Goal: Task Accomplishment & Management: Use online tool/utility

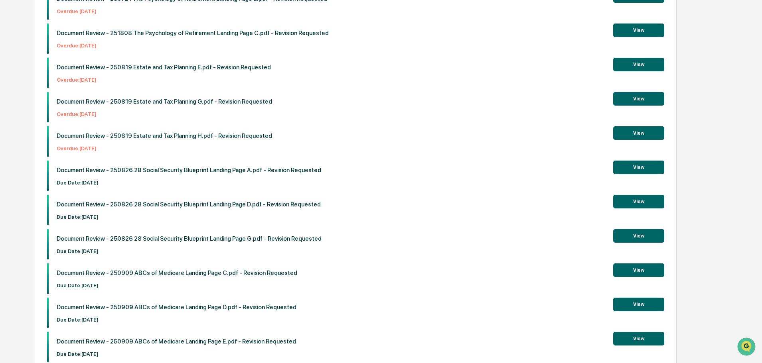
scroll to position [217, 0]
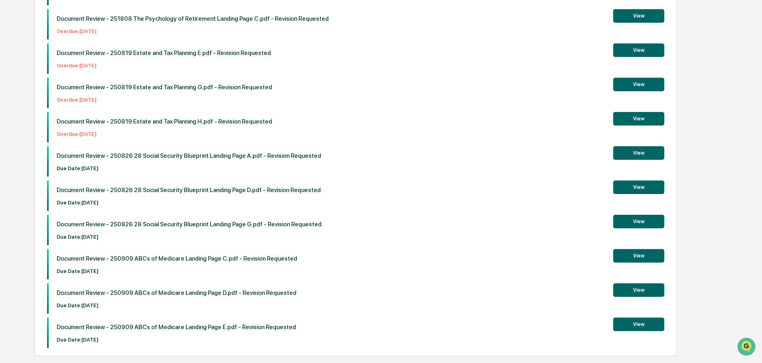
click at [633, 256] on button "View" at bounding box center [638, 256] width 51 height 14
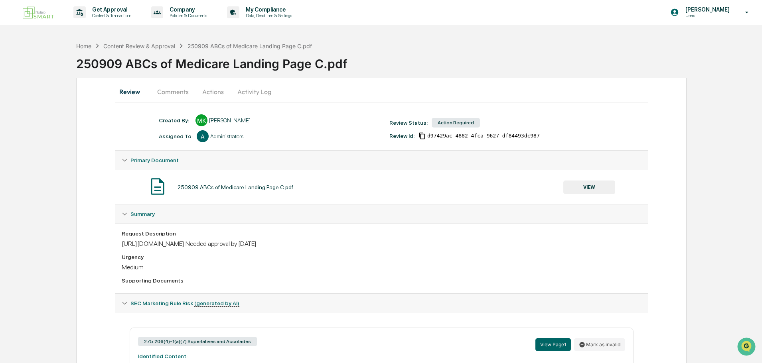
click at [177, 90] on button "Comments" at bounding box center [173, 91] width 44 height 19
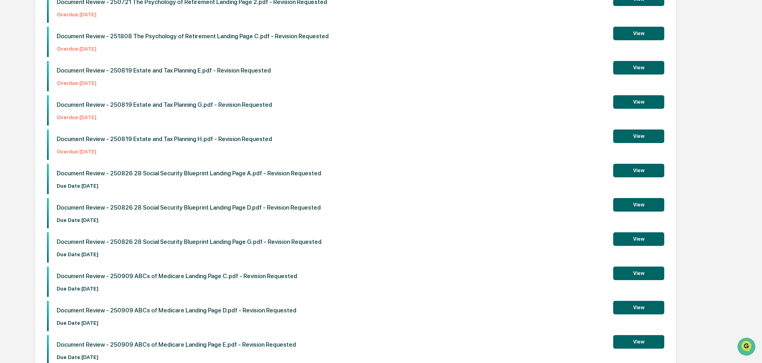
scroll to position [217, 0]
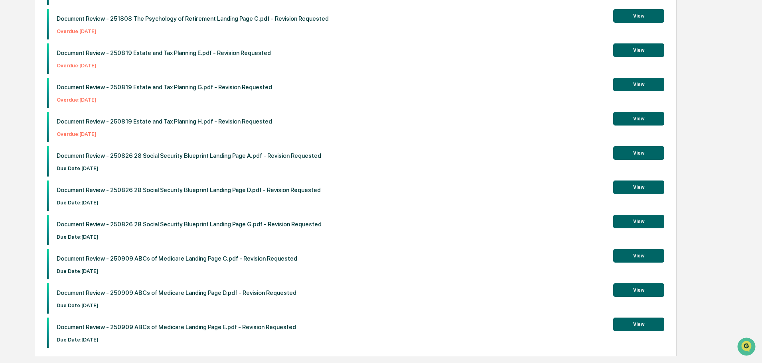
drag, startPoint x: 99, startPoint y: 256, endPoint x: 172, endPoint y: 355, distance: 123.2
click at [172, 355] on div "Action Items Document Review - 05/13 05/15 Estate and Tax Planning - Revision R…" at bounding box center [356, 120] width 642 height 473
click at [436, 300] on div "Document Review - 250909 ABCs of Medicare Landing Page D.pdf - Revision Request…" at bounding box center [355, 299] width 617 height 30
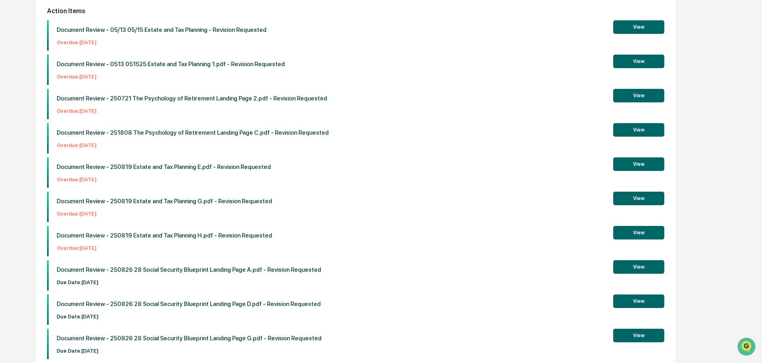
scroll to position [0, 0]
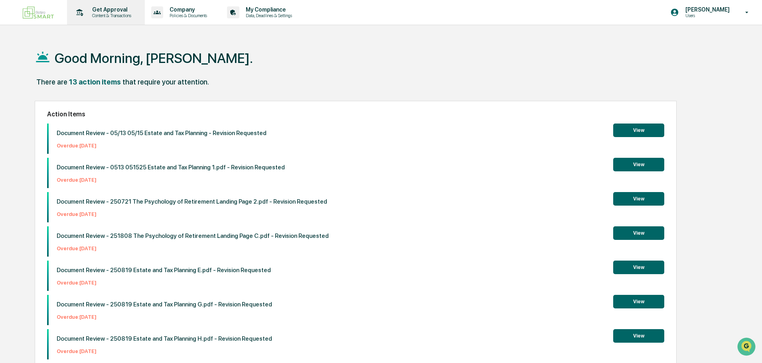
click at [123, 8] on p "Get Approval" at bounding box center [110, 9] width 49 height 6
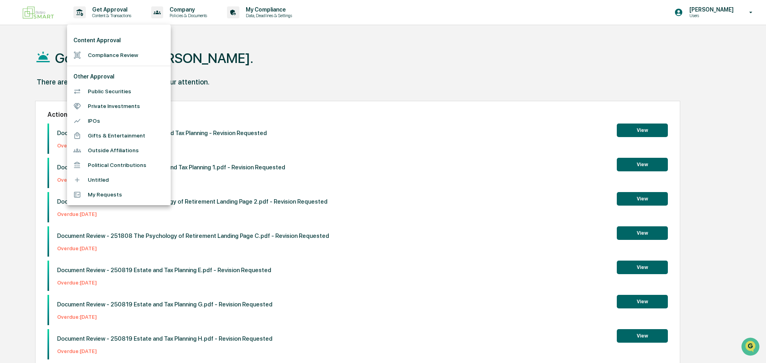
click at [101, 11] on div at bounding box center [383, 181] width 766 height 363
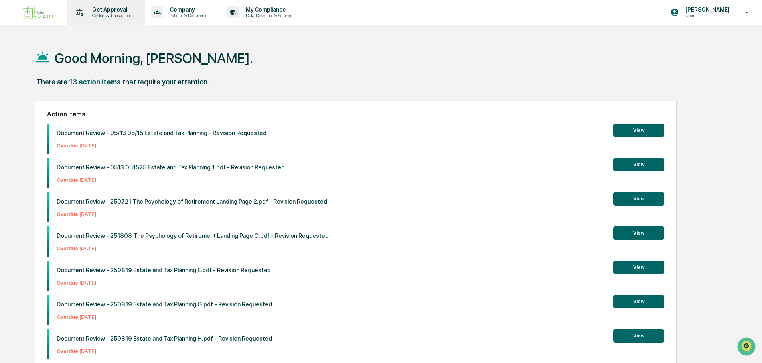
click at [110, 11] on p "Get Approval" at bounding box center [110, 9] width 49 height 6
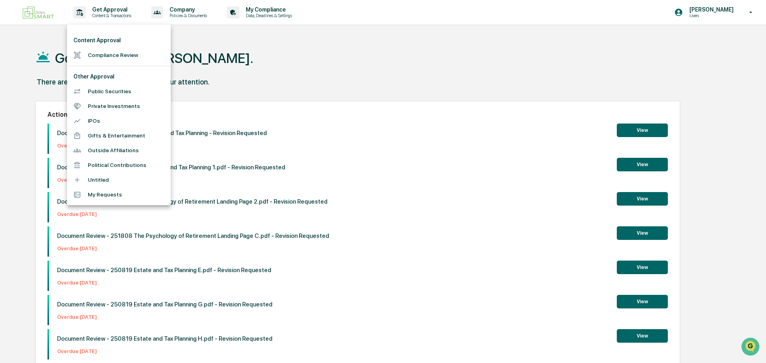
drag, startPoint x: 335, startPoint y: 22, endPoint x: 357, endPoint y: 28, distance: 23.0
click at [335, 22] on div at bounding box center [383, 181] width 766 height 363
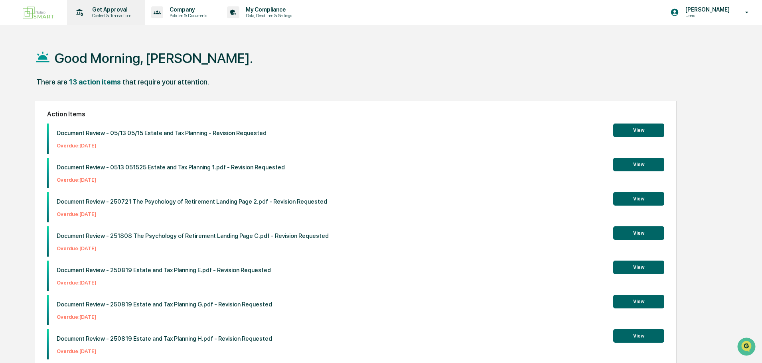
click at [103, 12] on p "Get Approval" at bounding box center [110, 9] width 49 height 6
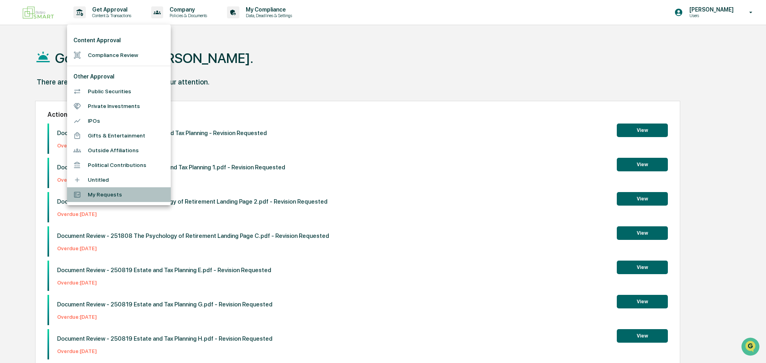
click at [97, 199] on li "My Requests" at bounding box center [119, 194] width 104 height 15
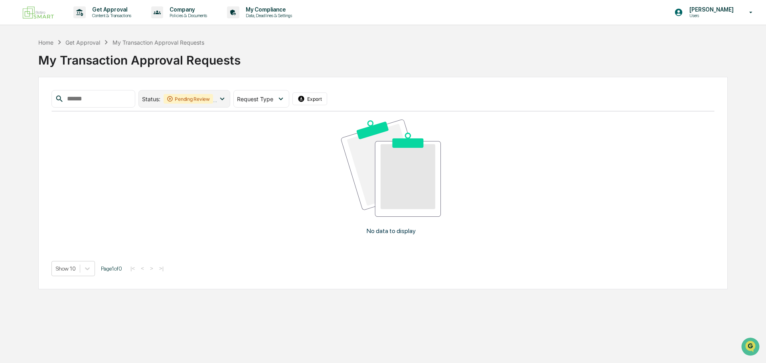
click at [213, 100] on div "Pending Review" at bounding box center [188, 99] width 49 height 10
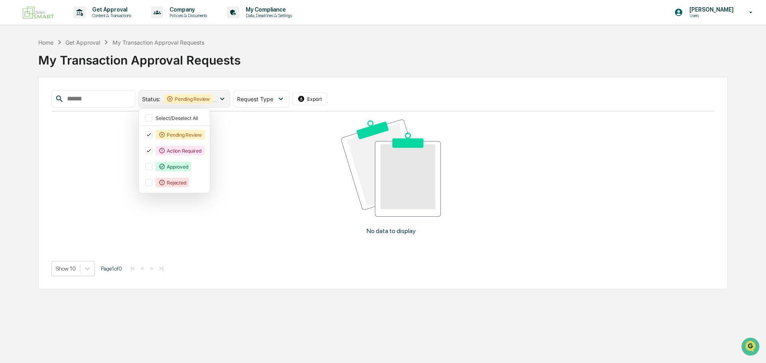
click at [199, 94] on div "Status : Pending Review Action Required" at bounding box center [184, 99] width 92 height 18
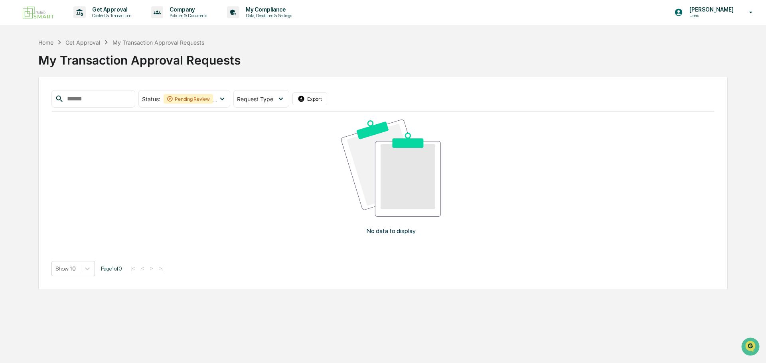
click at [103, 93] on div at bounding box center [93, 99] width 84 height 18
click at [101, 101] on input "text" at bounding box center [98, 99] width 68 height 10
click at [186, 8] on p "Company" at bounding box center [187, 9] width 48 height 6
click at [111, 15] on div at bounding box center [383, 181] width 766 height 363
click at [110, 11] on p "Get Approval" at bounding box center [110, 9] width 49 height 6
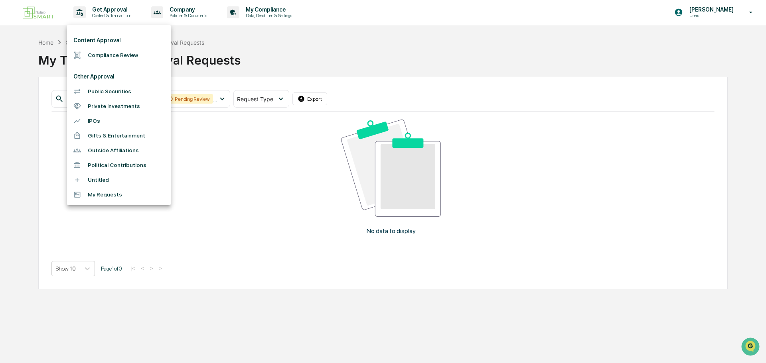
click at [252, 40] on div at bounding box center [383, 181] width 766 height 363
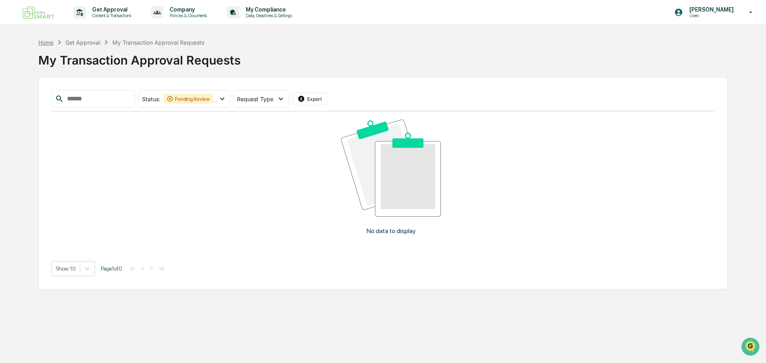
click at [51, 45] on div "Home" at bounding box center [45, 42] width 15 height 7
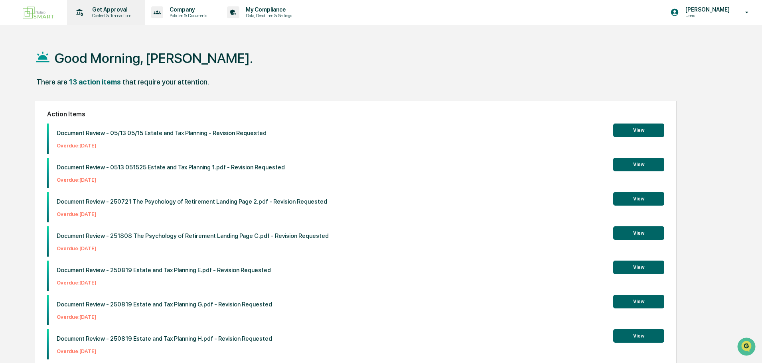
click at [109, 10] on p "Get Approval" at bounding box center [110, 9] width 49 height 6
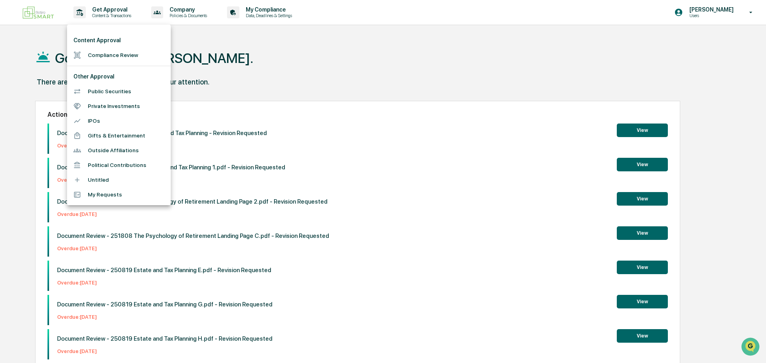
click at [187, 7] on div at bounding box center [383, 181] width 766 height 363
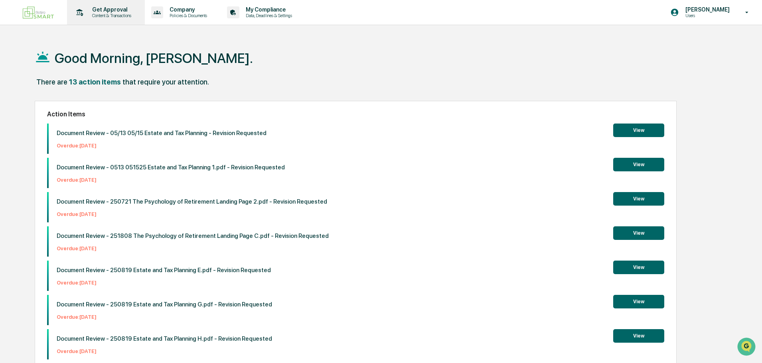
click at [131, 16] on p "Content & Transactions" at bounding box center [110, 16] width 49 height 6
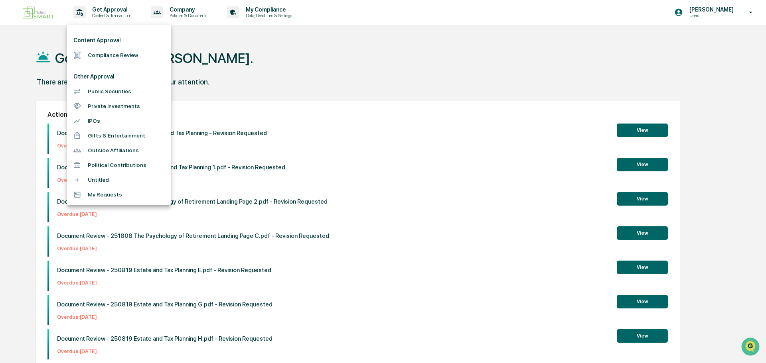
click at [198, 6] on div at bounding box center [383, 181] width 766 height 363
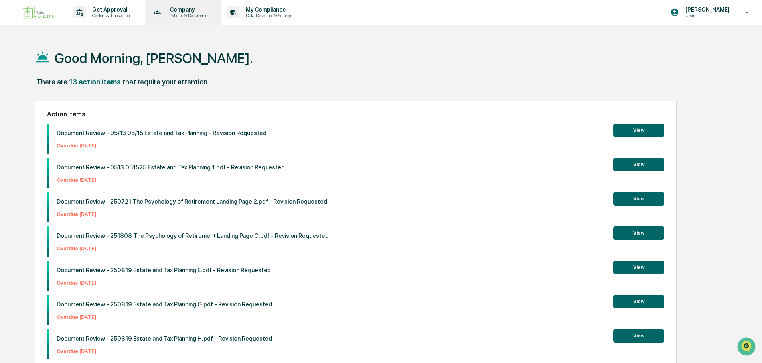
click at [191, 14] on p "Policies & Documents" at bounding box center [187, 16] width 48 height 6
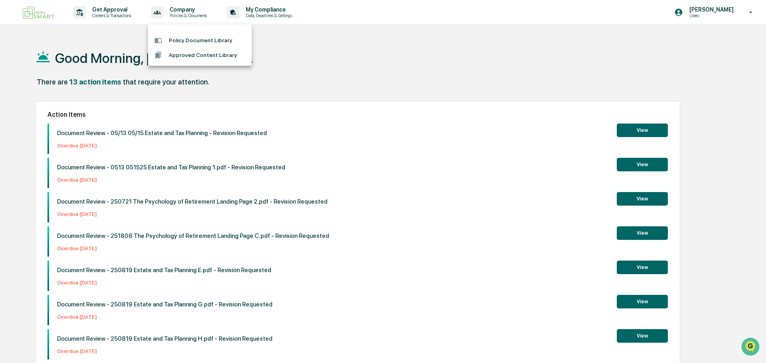
click at [470, 45] on div at bounding box center [383, 181] width 766 height 363
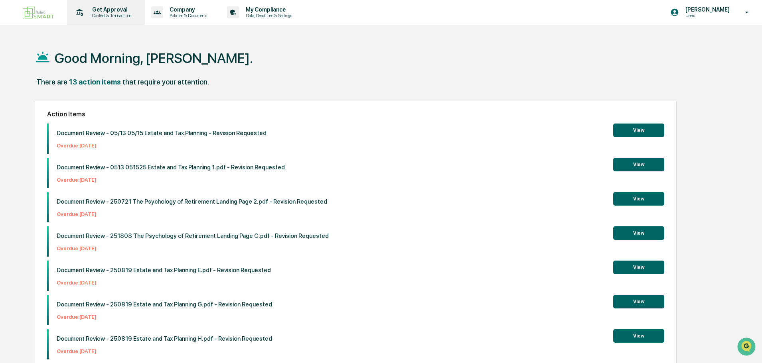
click at [112, 12] on p "Get Approval" at bounding box center [110, 9] width 49 height 6
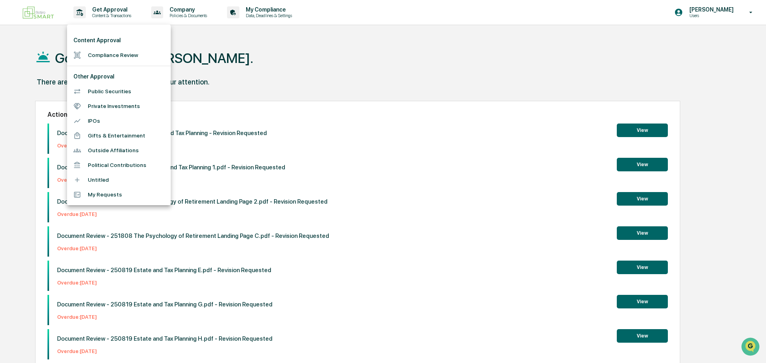
click at [183, 8] on div at bounding box center [383, 181] width 766 height 363
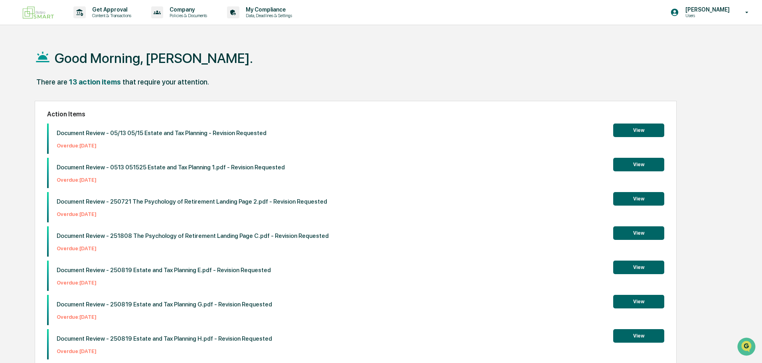
click at [196, 13] on p "Policies & Documents" at bounding box center [187, 16] width 48 height 6
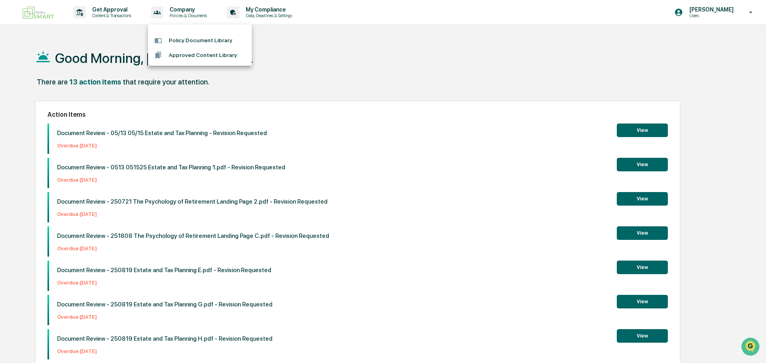
click at [269, 12] on div at bounding box center [383, 181] width 766 height 363
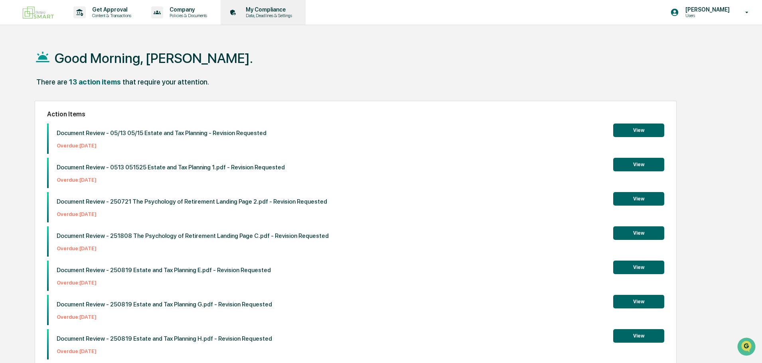
click at [277, 9] on p "My Compliance" at bounding box center [267, 9] width 57 height 6
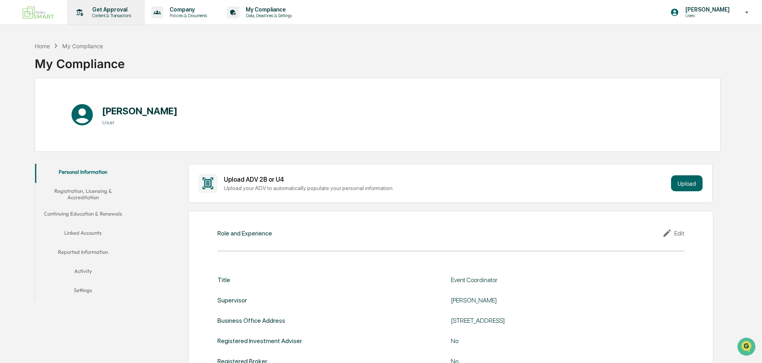
click at [108, 8] on p "Get Approval" at bounding box center [110, 9] width 49 height 6
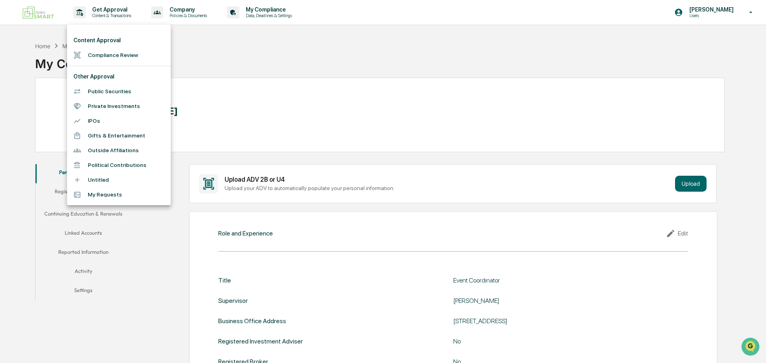
click at [102, 40] on li "Content Approval" at bounding box center [119, 40] width 104 height 15
click at [319, 87] on div at bounding box center [383, 181] width 766 height 363
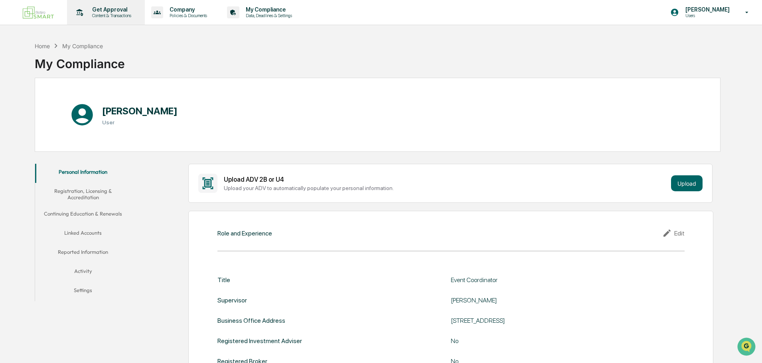
click at [88, 17] on p "Content & Transactions" at bounding box center [110, 16] width 49 height 6
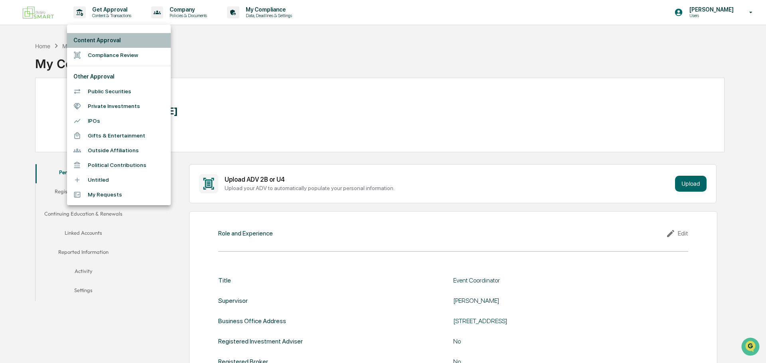
click at [113, 39] on li "Content Approval" at bounding box center [119, 40] width 104 height 15
drag, startPoint x: 337, startPoint y: 49, endPoint x: 218, endPoint y: 5, distance: 127.6
click at [337, 49] on div at bounding box center [383, 181] width 766 height 363
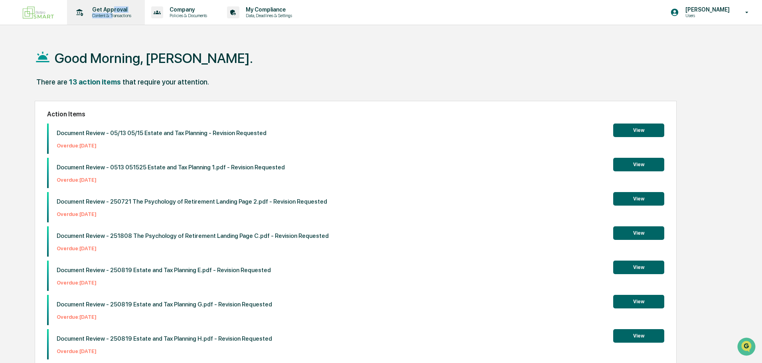
click at [113, 12] on div "Get Approval Content & Transactions" at bounding box center [110, 12] width 49 height 12
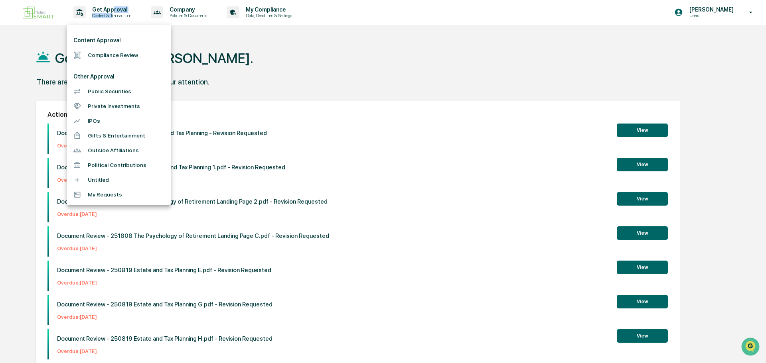
click at [107, 194] on li "My Requests" at bounding box center [119, 194] width 104 height 15
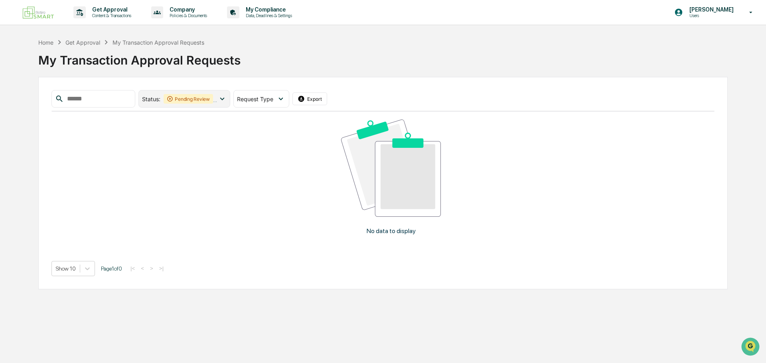
click at [213, 97] on div "Pending Review" at bounding box center [188, 99] width 49 height 10
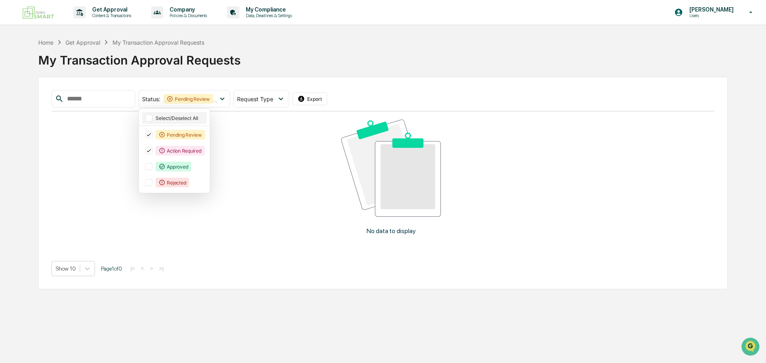
click at [152, 117] on div at bounding box center [148, 117] width 7 height 7
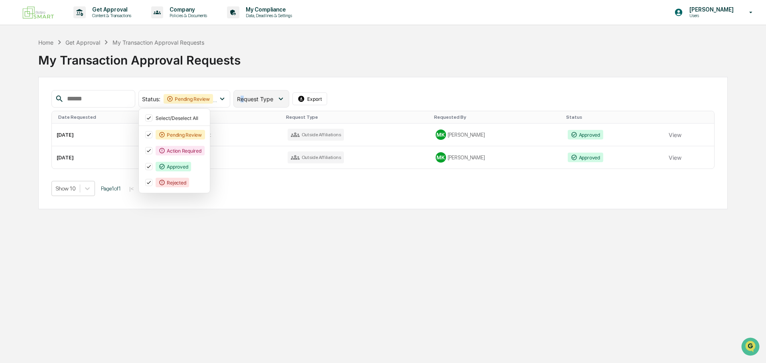
click at [256, 96] on span "Request Type" at bounding box center [255, 99] width 36 height 7
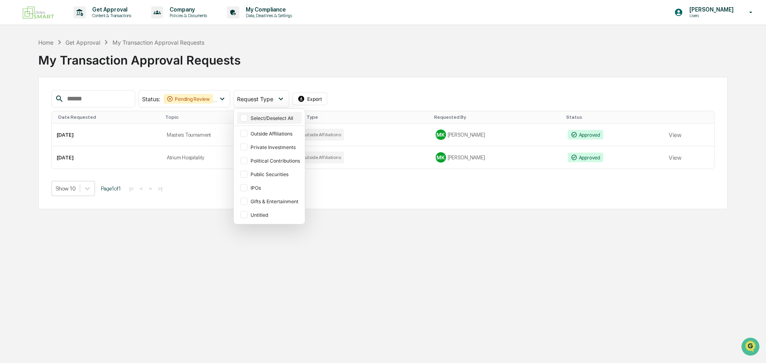
click at [247, 118] on div at bounding box center [243, 117] width 7 height 7
click at [248, 118] on icon at bounding box center [243, 118] width 9 height 6
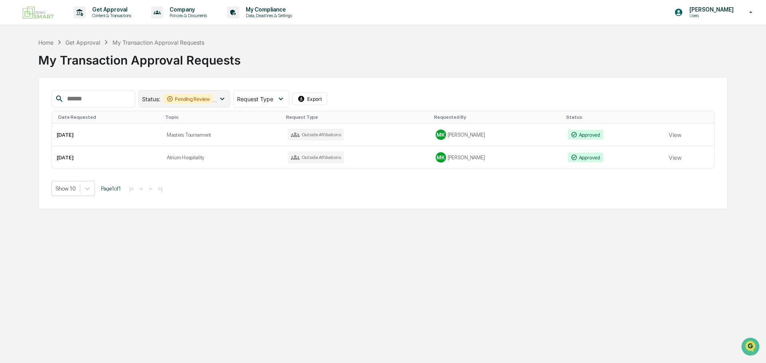
click at [213, 100] on div "Pending Review" at bounding box center [188, 99] width 49 height 10
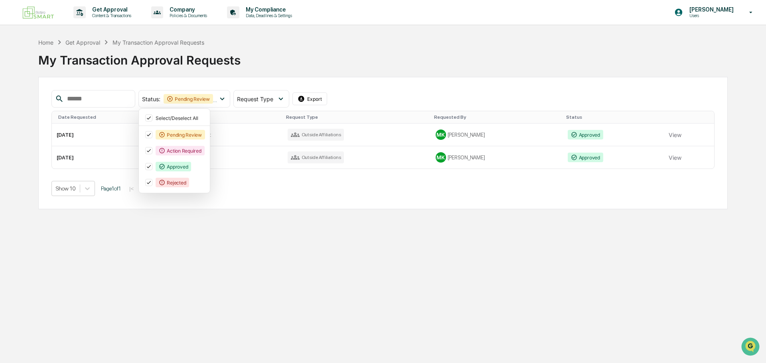
click at [99, 102] on input "text" at bounding box center [98, 99] width 68 height 10
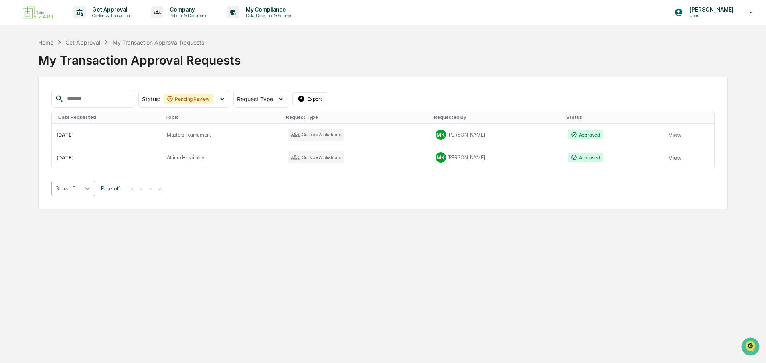
click at [86, 189] on icon at bounding box center [87, 189] width 8 height 8
click at [79, 244] on div "Show 50" at bounding box center [72, 245] width 43 height 13
click at [123, 96] on input "text" at bounding box center [98, 99] width 68 height 10
drag, startPoint x: 129, startPoint y: 42, endPoint x: 118, endPoint y: 43, distance: 11.2
click at [128, 42] on div "My Transaction Approval Requests" at bounding box center [158, 42] width 92 height 7
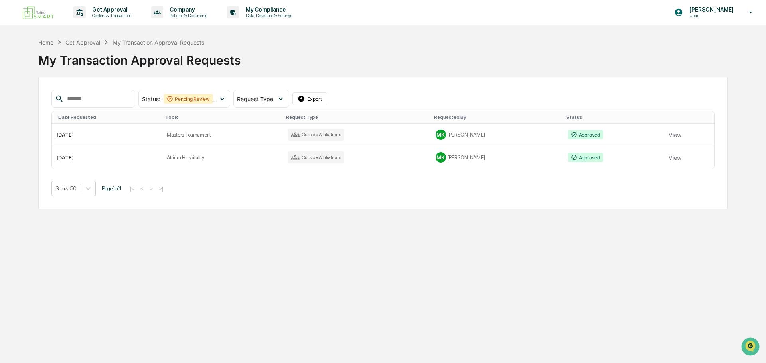
click at [77, 43] on div "Get Approval" at bounding box center [82, 42] width 35 height 7
click at [47, 43] on div "Home" at bounding box center [45, 42] width 15 height 7
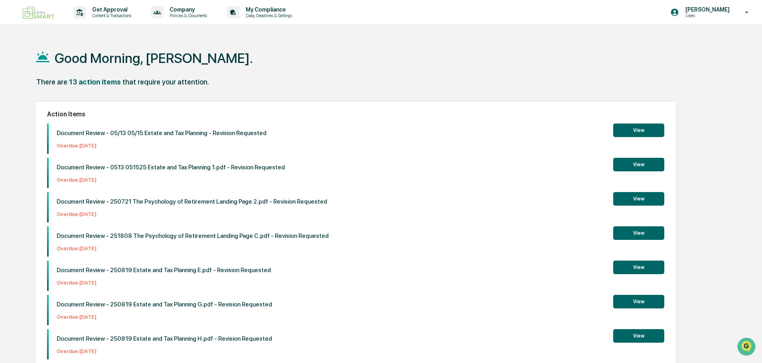
click at [631, 128] on button "View" at bounding box center [638, 131] width 51 height 14
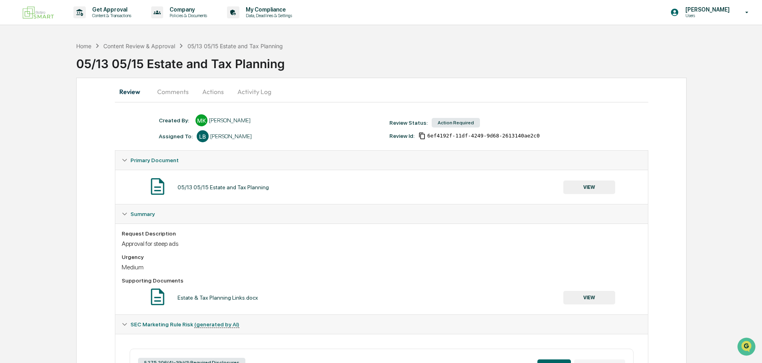
click at [266, 92] on button "Activity Log" at bounding box center [254, 91] width 47 height 19
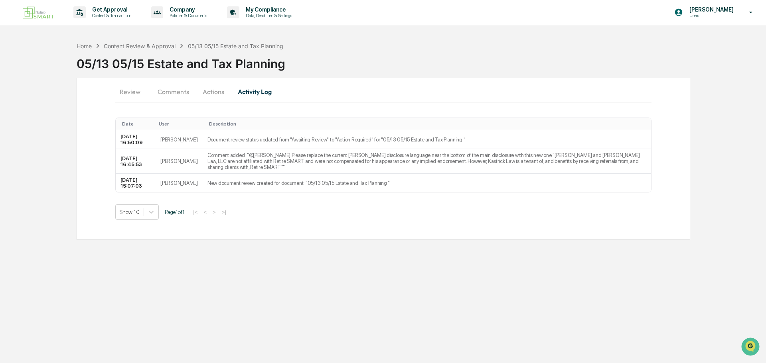
click at [223, 92] on button "Actions" at bounding box center [213, 91] width 36 height 19
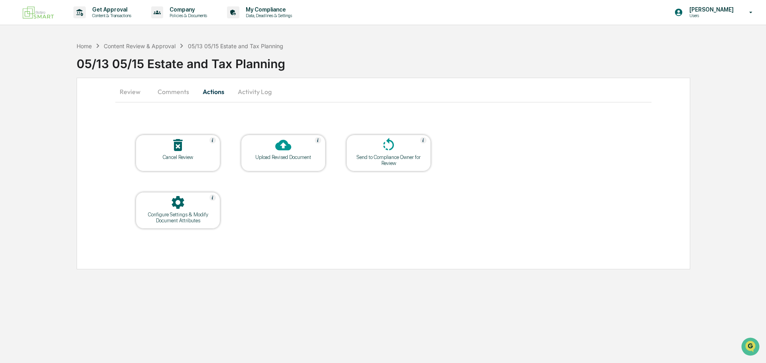
click at [197, 213] on div "Configure Settings & Modify Document Attributes" at bounding box center [178, 218] width 72 height 12
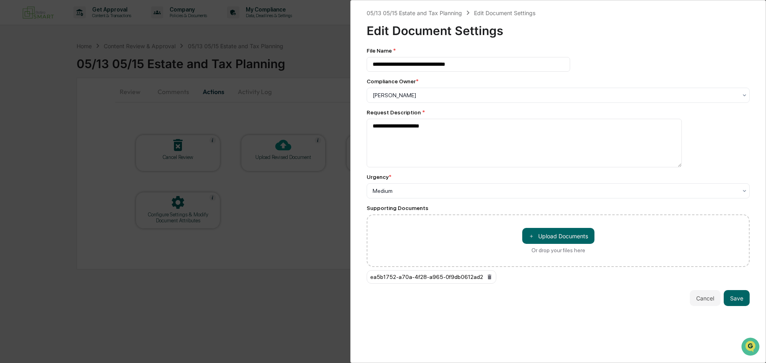
click at [320, 76] on div "**********" at bounding box center [383, 181] width 766 height 363
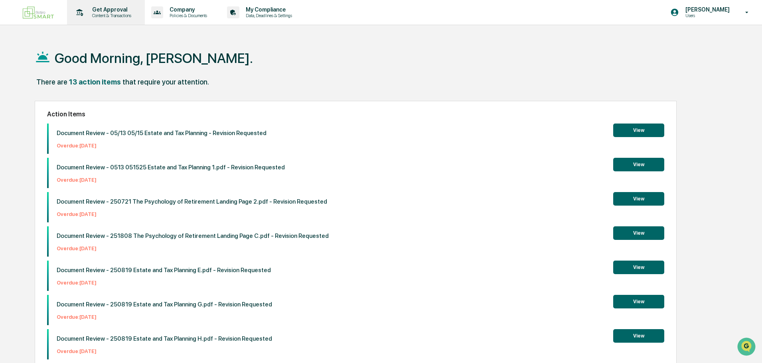
click at [111, 10] on p "Get Approval" at bounding box center [110, 9] width 49 height 6
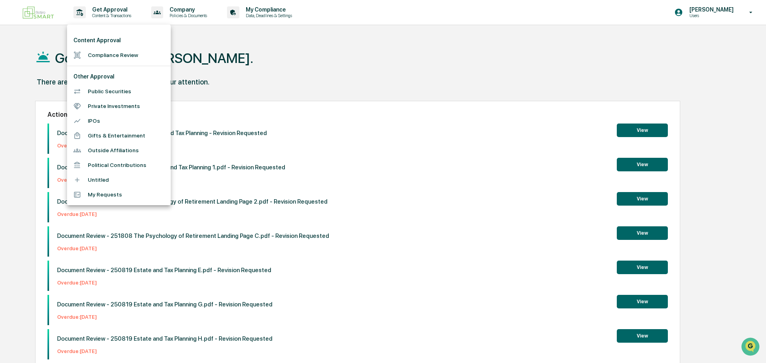
click at [112, 55] on li "Compliance Review" at bounding box center [119, 55] width 104 height 15
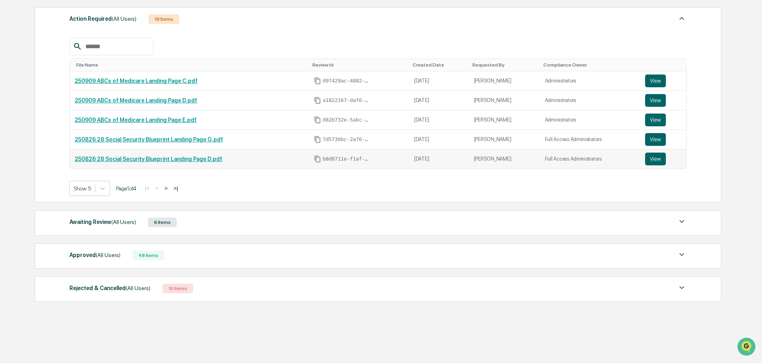
scroll to position [128, 0]
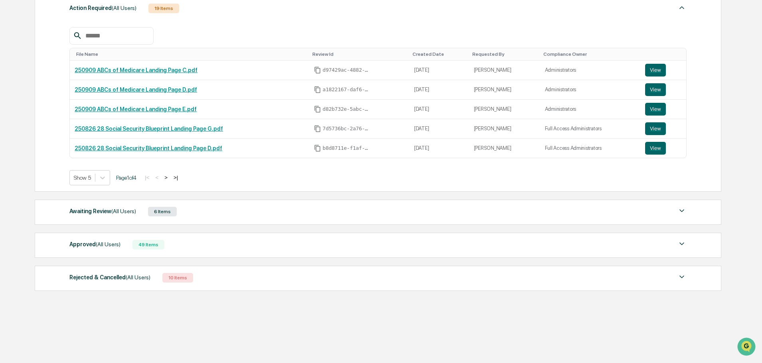
click at [229, 211] on div "Awaiting Review (All Users) 6 Items" at bounding box center [377, 211] width 617 height 11
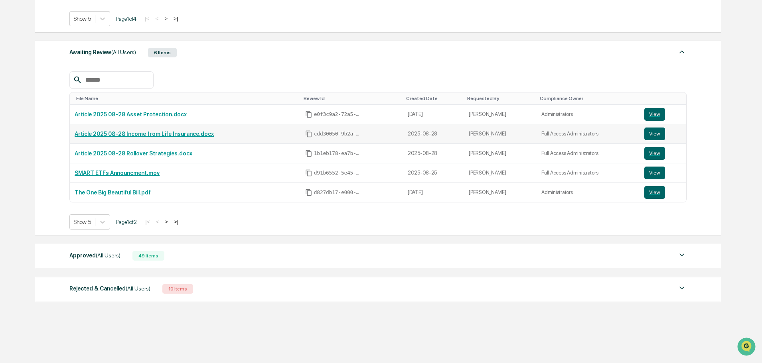
scroll to position [298, 0]
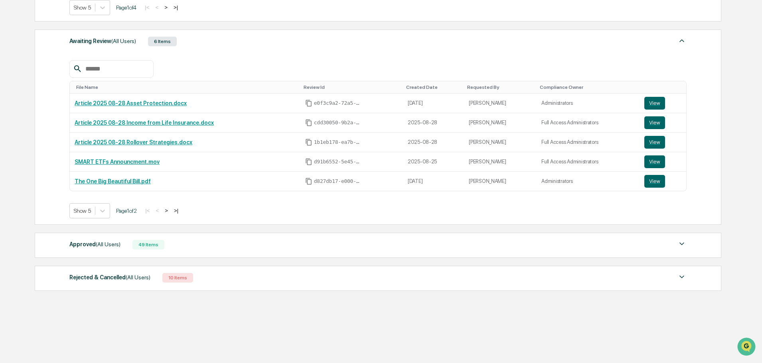
click at [105, 240] on div "Approved (All Users)" at bounding box center [94, 244] width 51 height 10
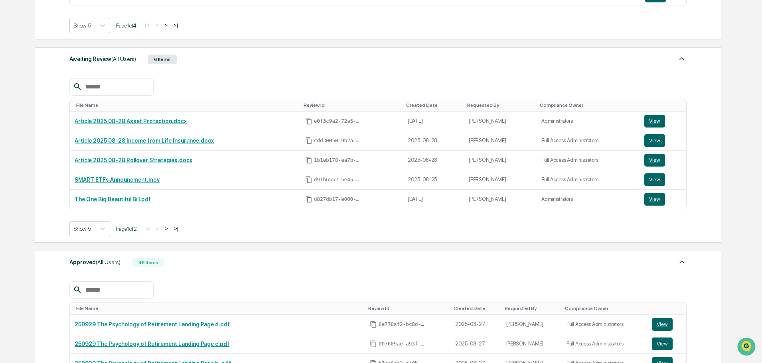
scroll to position [279, 0]
